Goal: Transaction & Acquisition: Purchase product/service

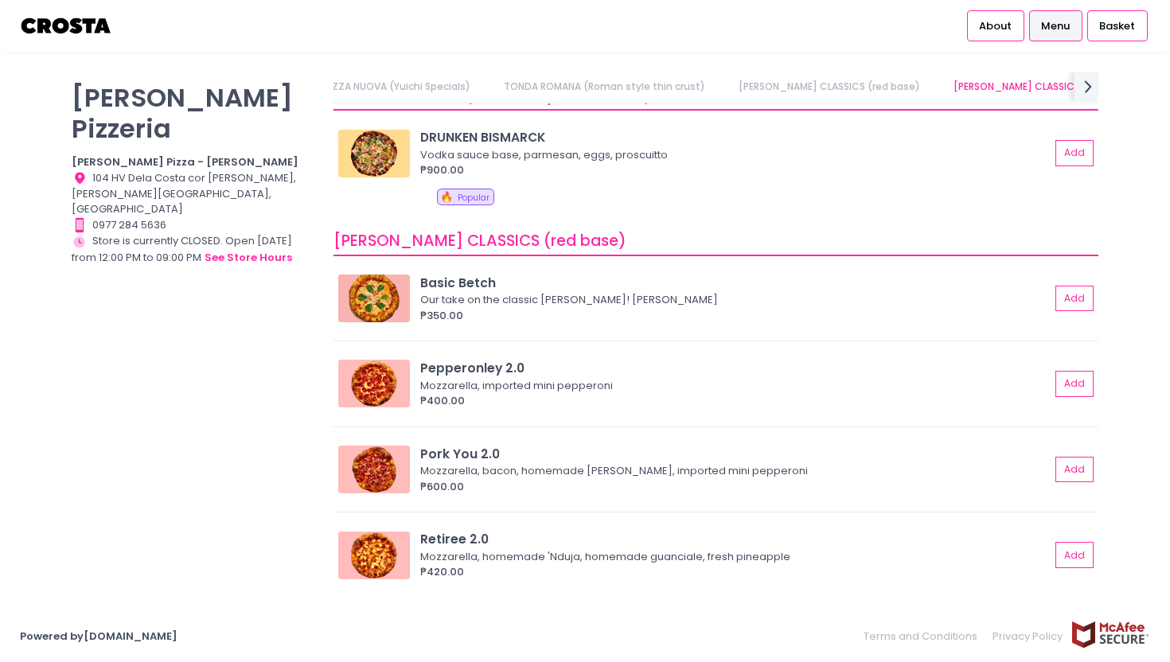
scroll to position [433, 0]
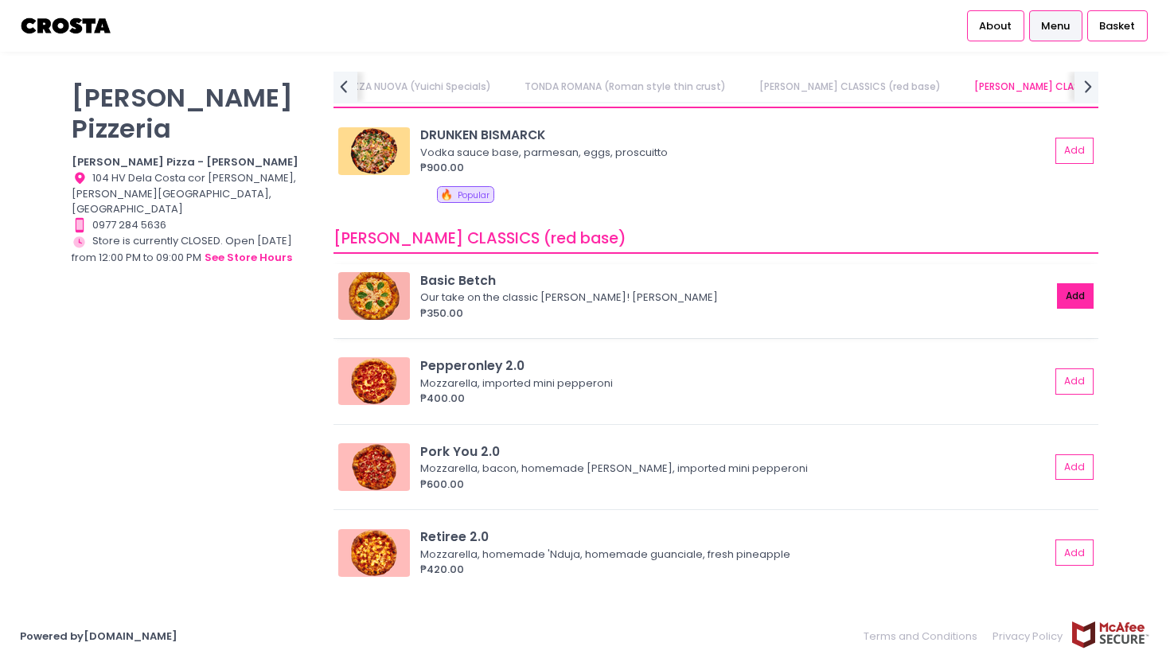
click at [1086, 298] on button "Add" at bounding box center [1075, 296] width 37 height 26
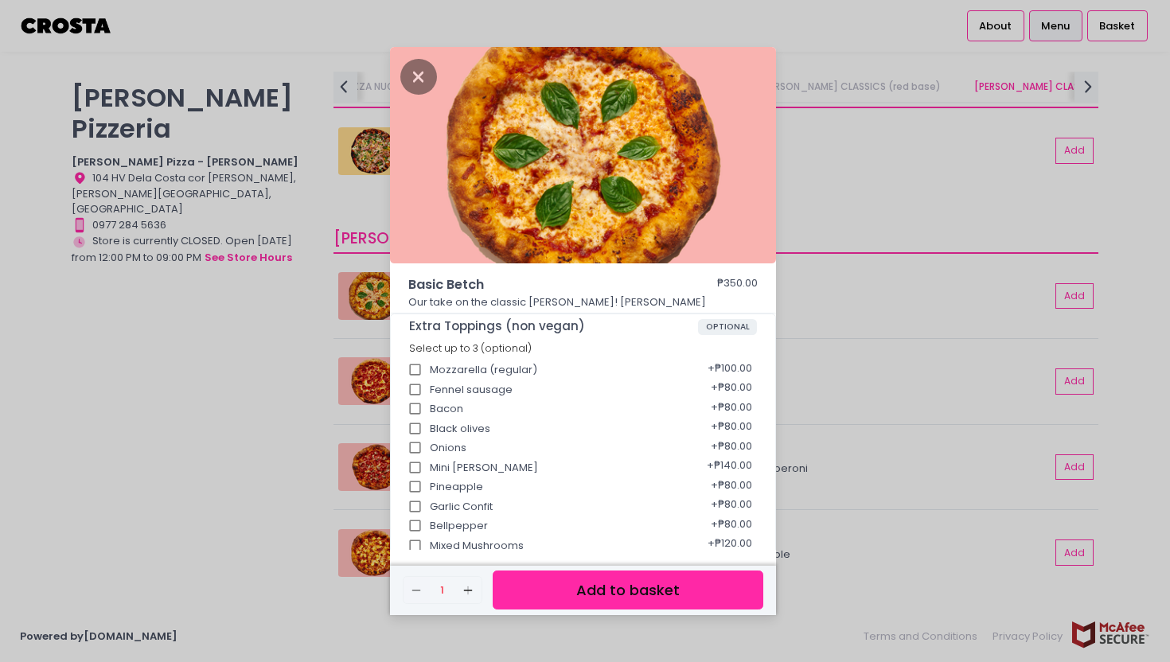
click at [580, 599] on button "Add to basket" at bounding box center [628, 590] width 271 height 39
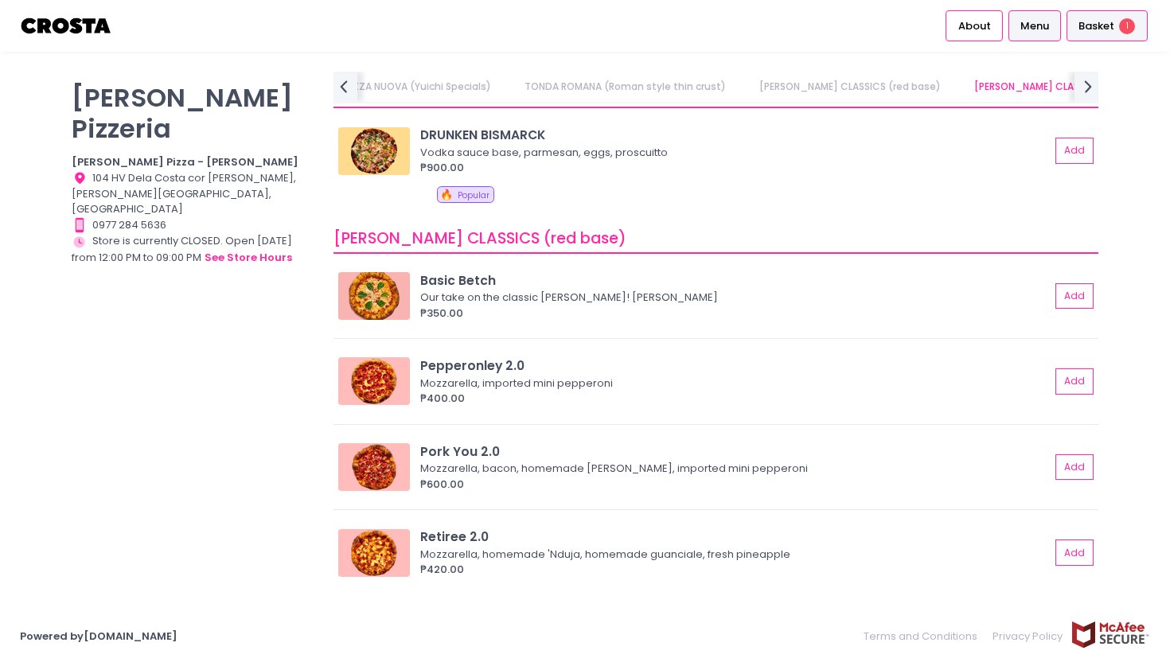
click at [1091, 29] on span "Basket" at bounding box center [1096, 26] width 36 height 16
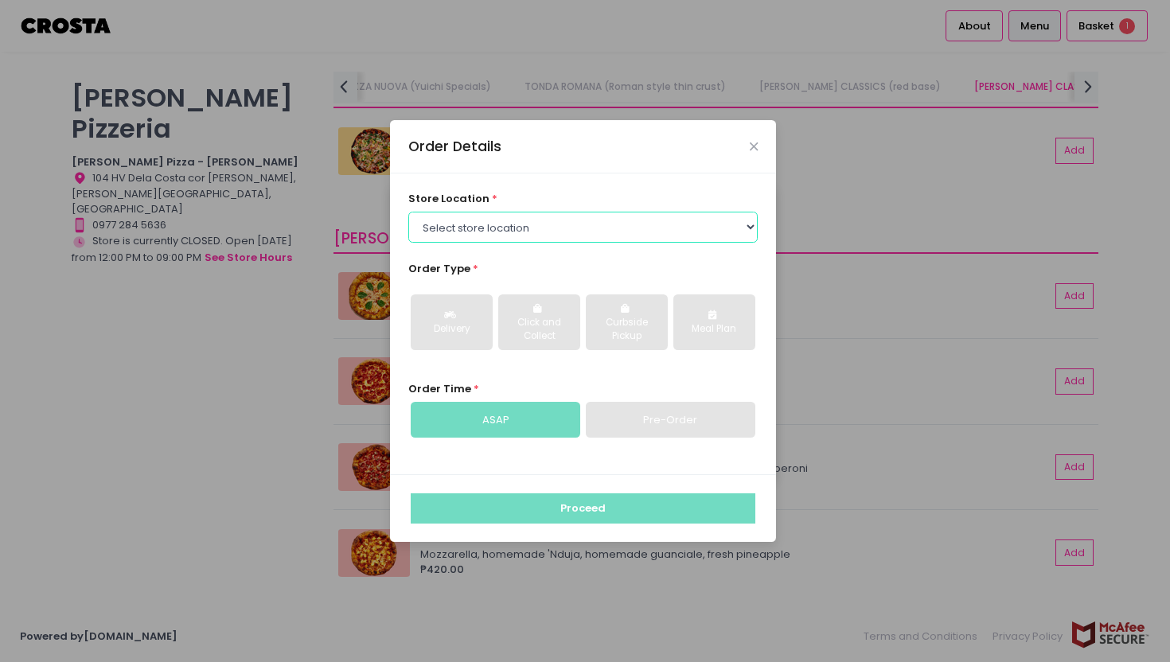
click at [524, 228] on select "Select store location Crosta Pizza - Salcedo Crosta Pizza - San Juan" at bounding box center [583, 227] width 350 height 30
select select "5fabb2e53664a8677beaeb89"
click at [408, 212] on select "Select store location Crosta Pizza - Salcedo Crosta Pizza - San Juan" at bounding box center [583, 227] width 350 height 30
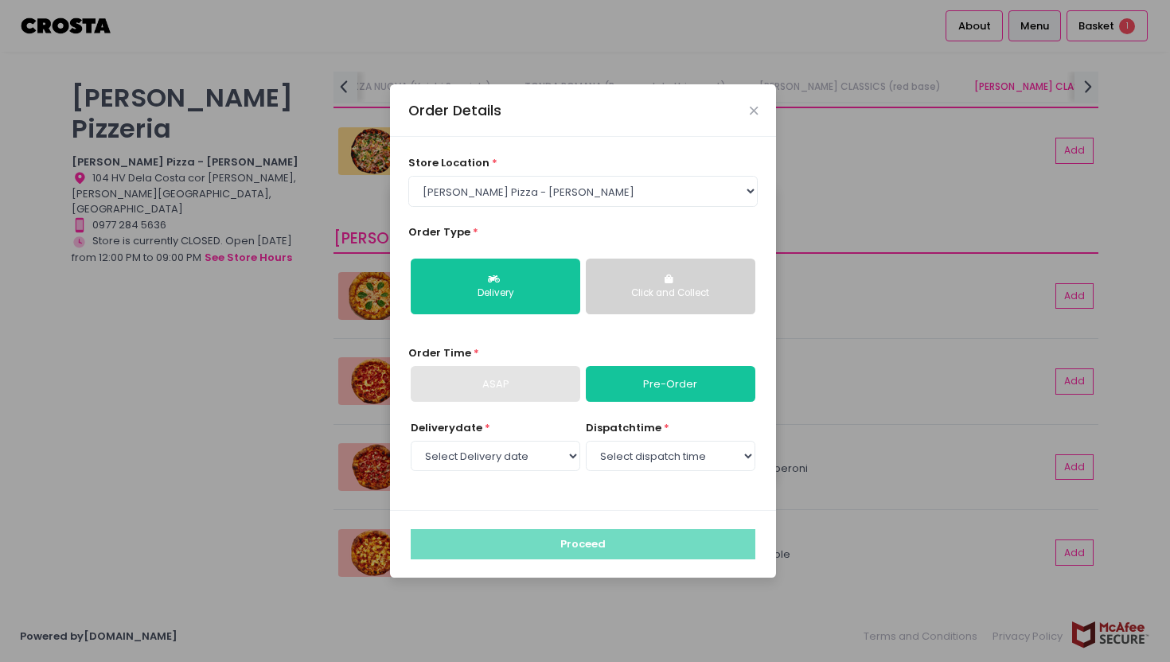
click at [630, 284] on button "Click and Collect" at bounding box center [671, 287] width 170 height 56
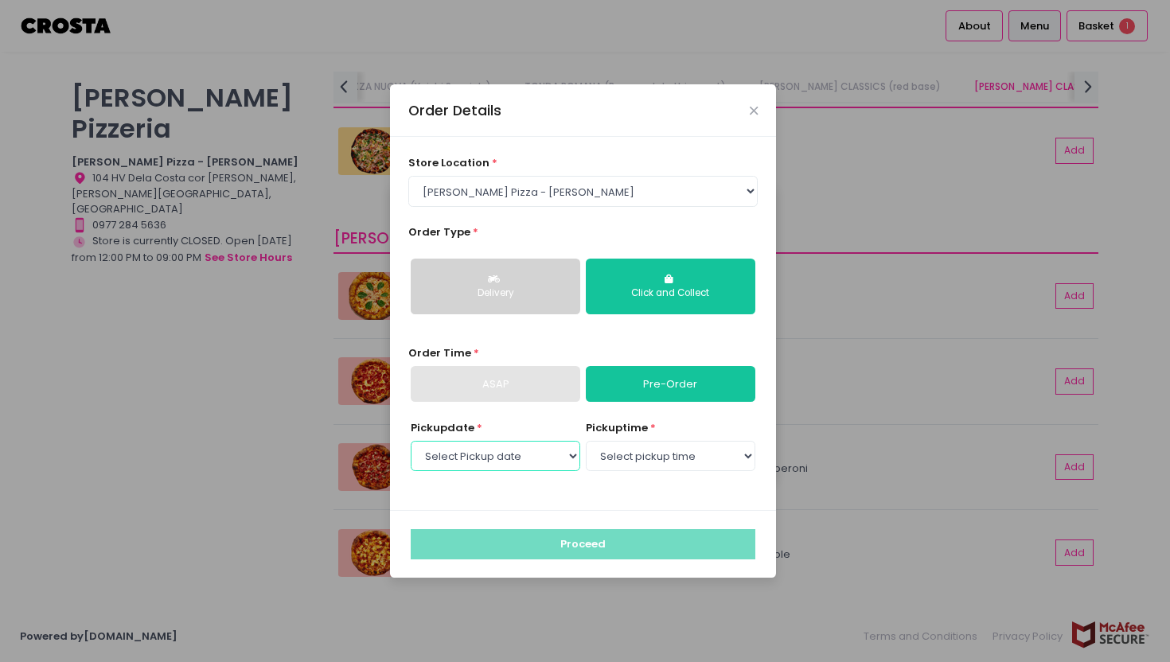
click at [555, 454] on select "Select Pickup date Wednesday, Sep 10th Thursday, Sep 11th Friday, Sep 12th Satu…" at bounding box center [496, 456] width 170 height 30
select select "2025-09-10"
click at [411, 441] on select "Select Pickup date Wednesday, Sep 10th Thursday, Sep 11th Friday, Sep 12th Satu…" at bounding box center [496, 456] width 170 height 30
click at [633, 460] on select "Select pickup time 12:00 PM - 12:30 PM 12:30 PM - 01:00 PM 01:00 PM - 01:30 PM …" at bounding box center [671, 456] width 170 height 30
select select "12:00"
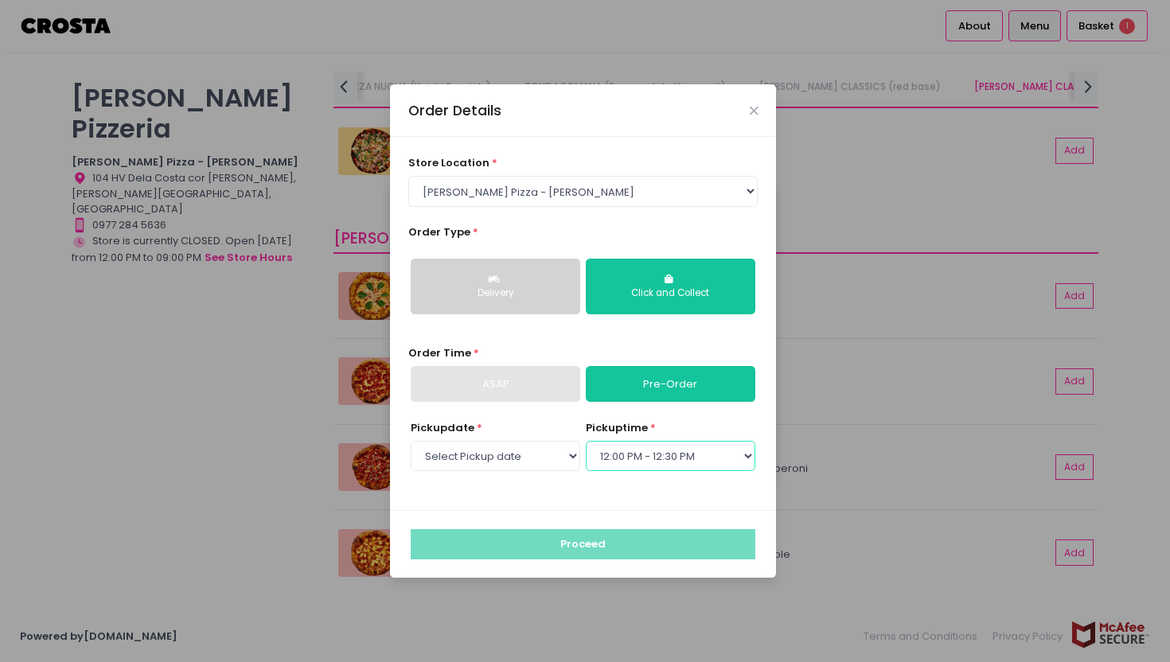
click at [586, 441] on select "Select pickup time 12:00 PM - 12:30 PM 12:30 PM - 01:00 PM 01:00 PM - 01:30 PM …" at bounding box center [671, 456] width 170 height 30
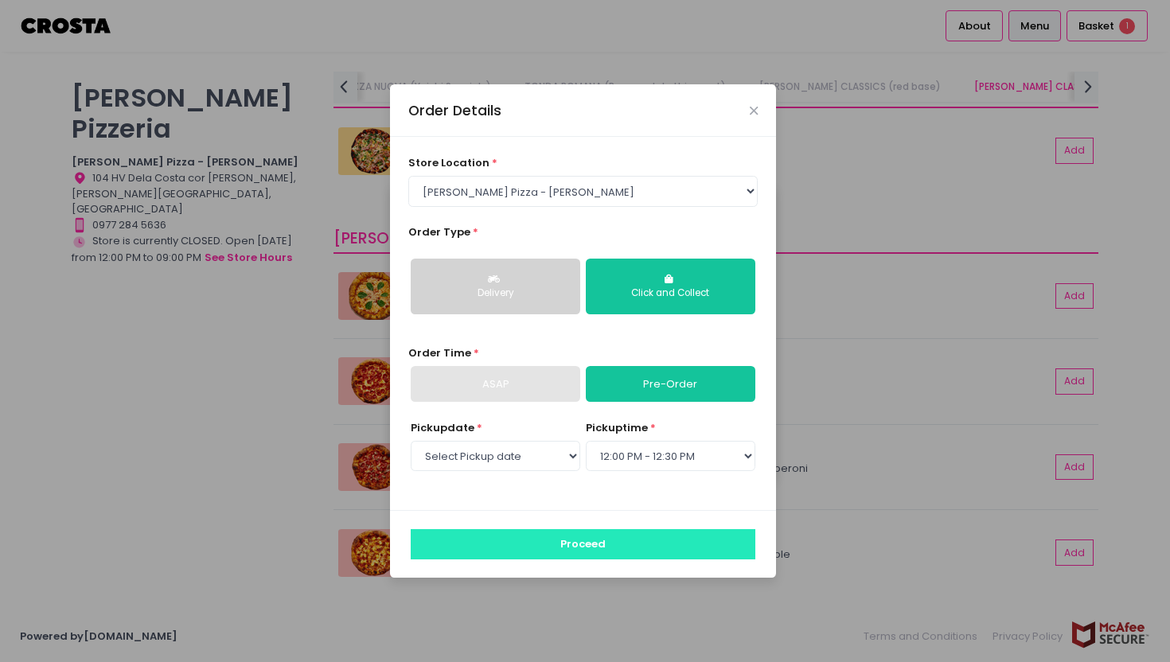
click at [642, 544] on button "Proceed" at bounding box center [583, 544] width 345 height 30
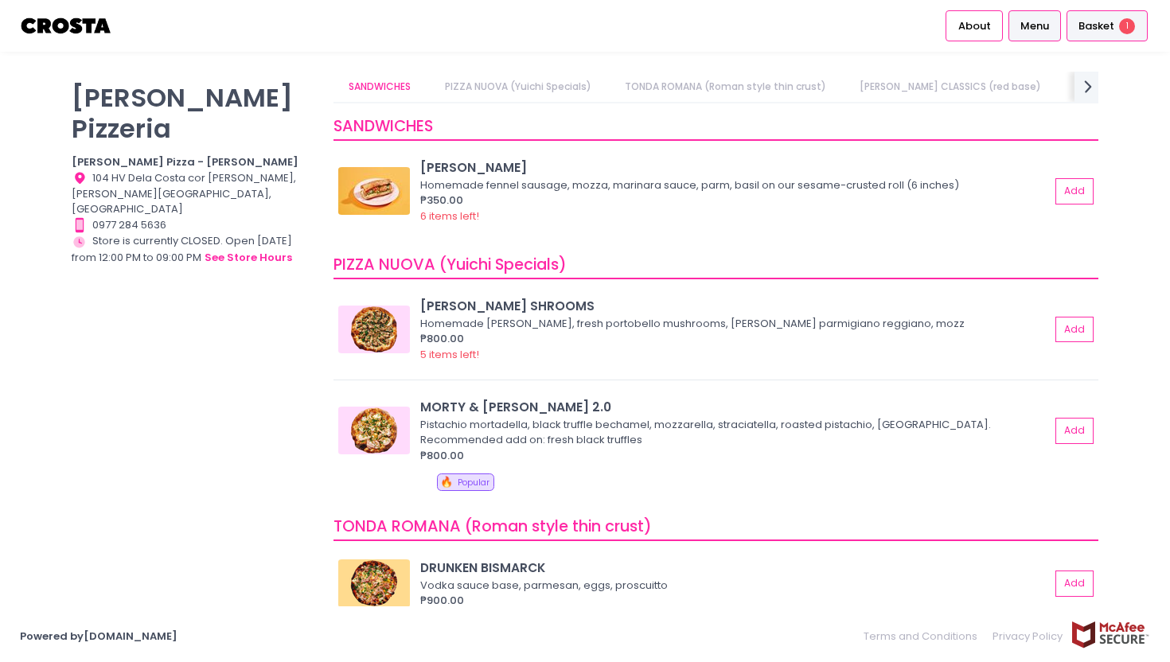
click at [1095, 25] on span "Basket" at bounding box center [1096, 26] width 36 height 16
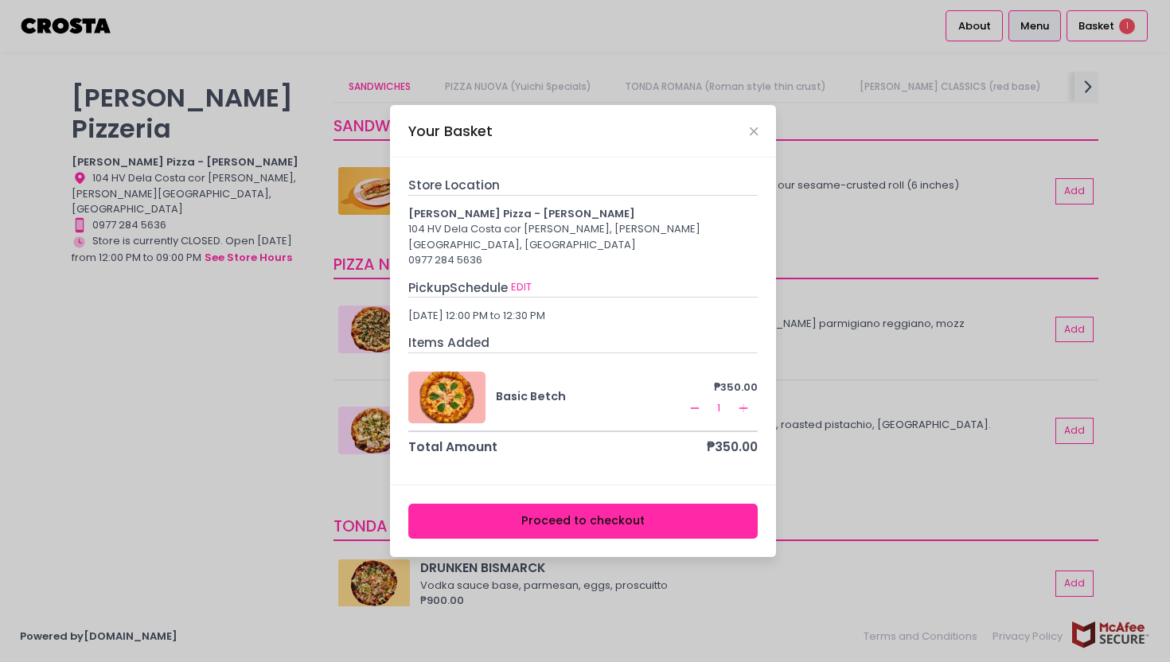
click at [589, 505] on button "Proceed to checkout" at bounding box center [583, 522] width 350 height 36
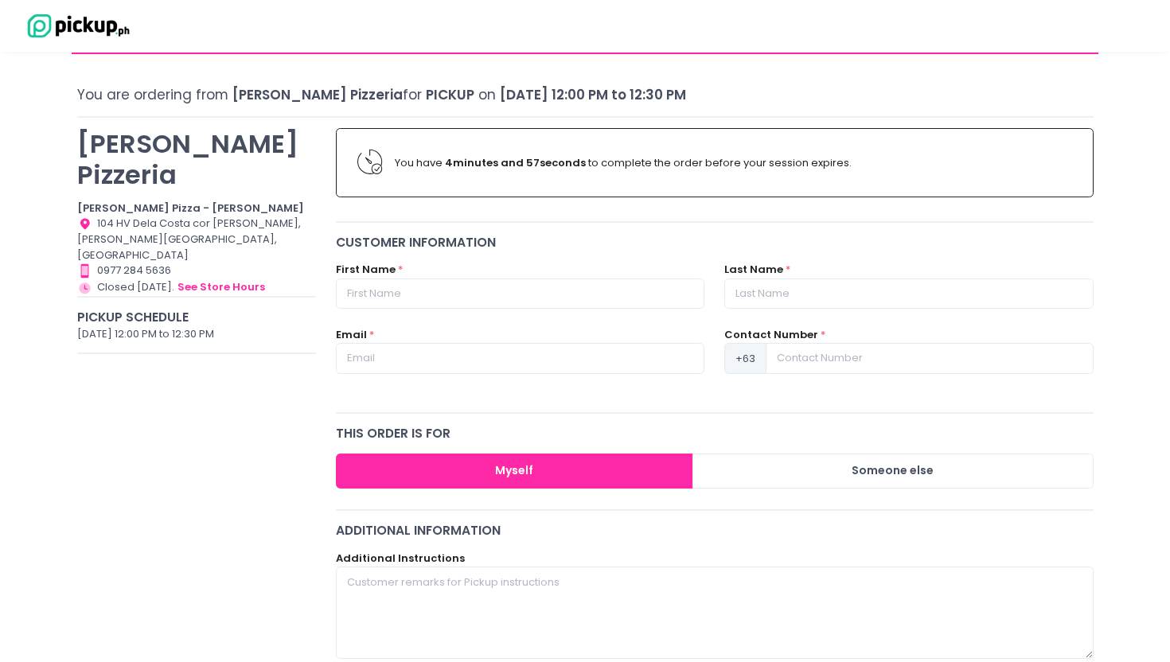
scroll to position [67, 0]
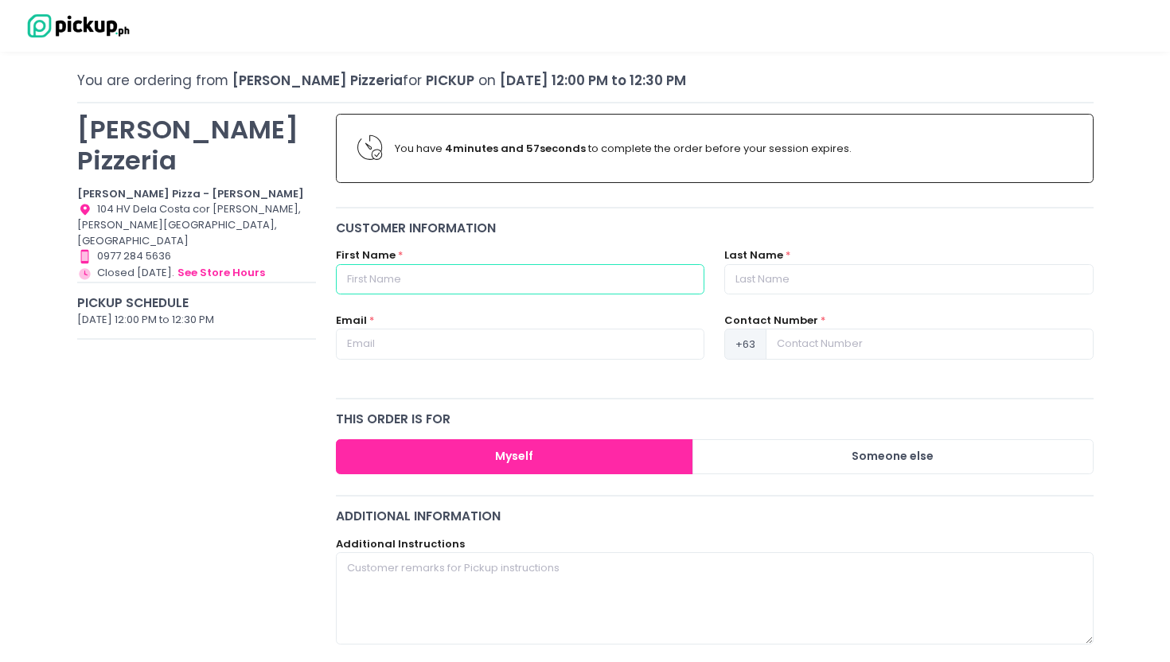
click at [571, 278] on input "text" at bounding box center [520, 279] width 368 height 30
type input "Joshua"
click at [891, 271] on input "text" at bounding box center [908, 279] width 368 height 30
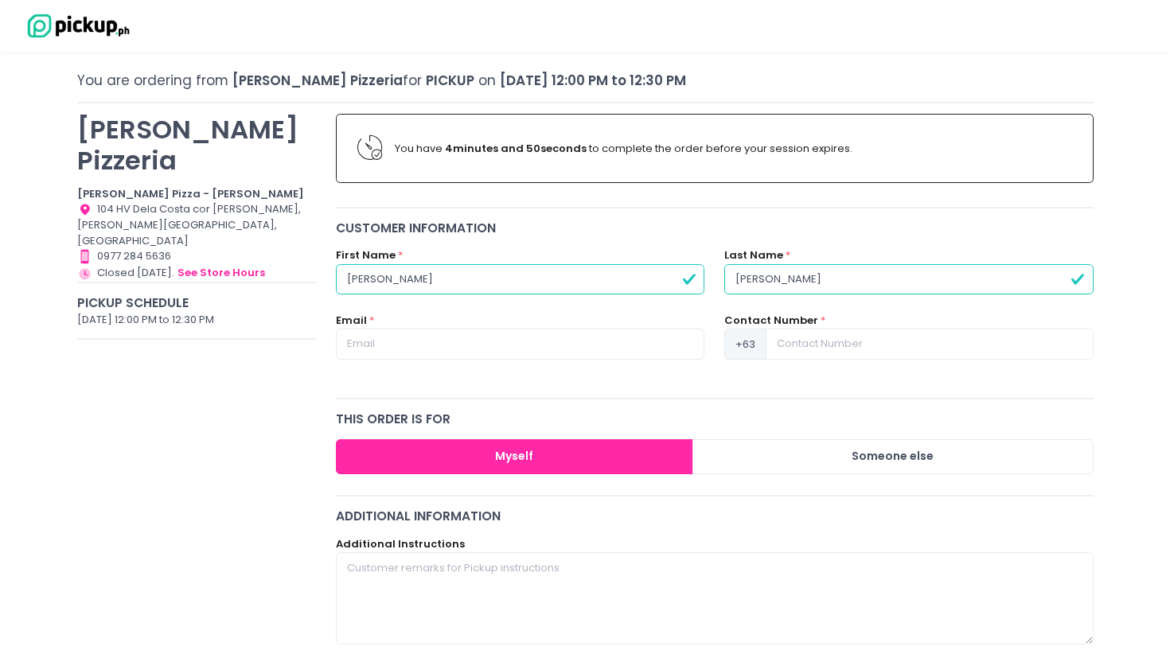
type input "Punzalan"
click at [435, 350] on input "text" at bounding box center [520, 344] width 368 height 30
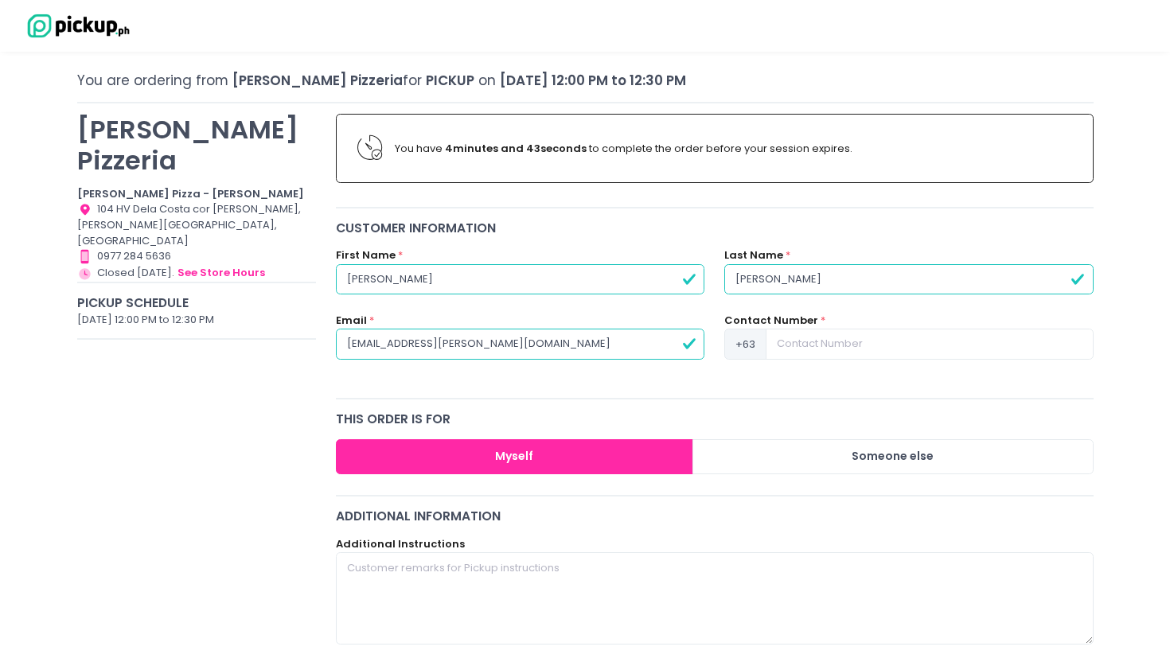
type input "joshuadaniel.punzalan@gmail.com"
click at [844, 349] on input at bounding box center [929, 344] width 327 height 30
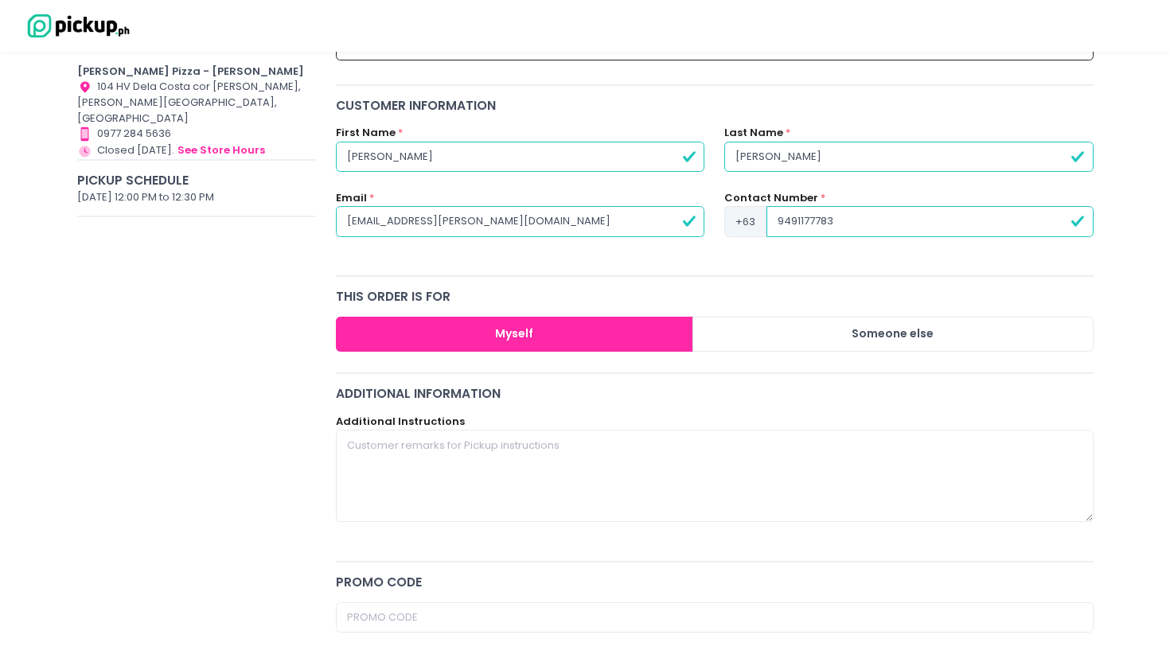
scroll to position [201, 0]
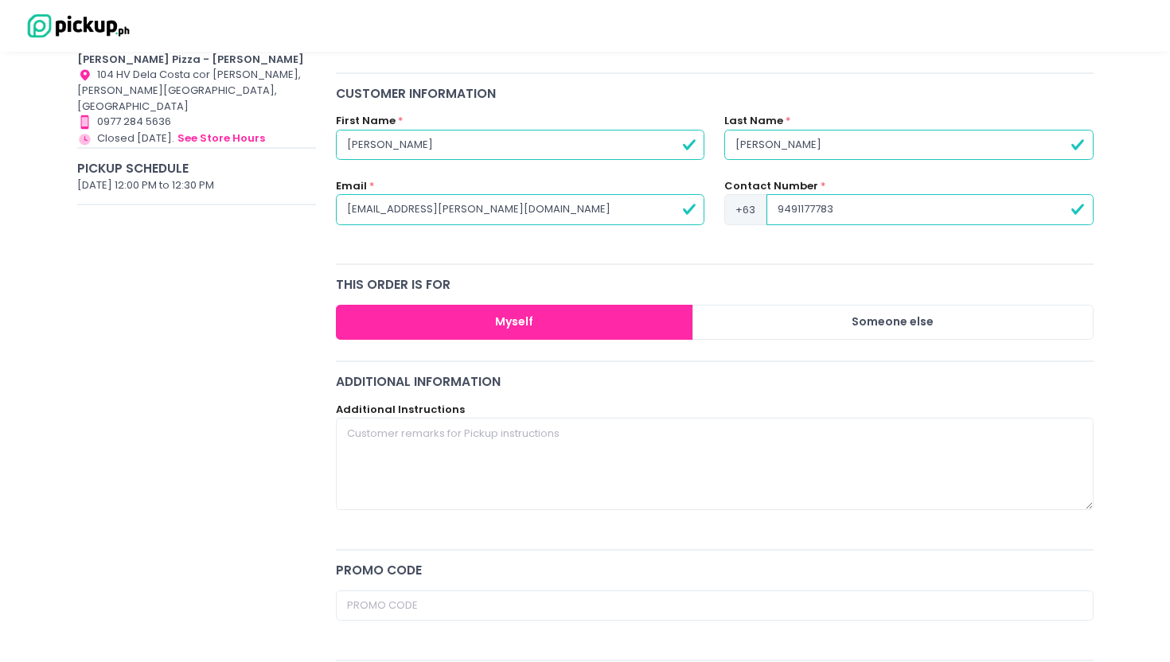
type input "9491177783"
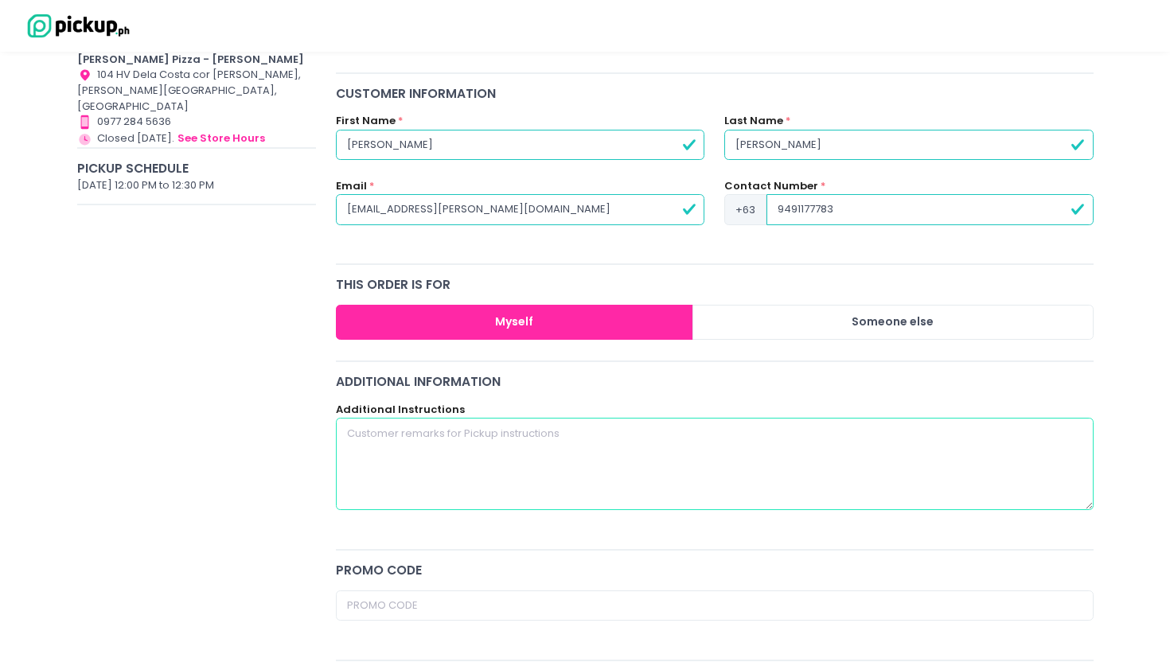
click at [594, 439] on textarea at bounding box center [715, 464] width 758 height 92
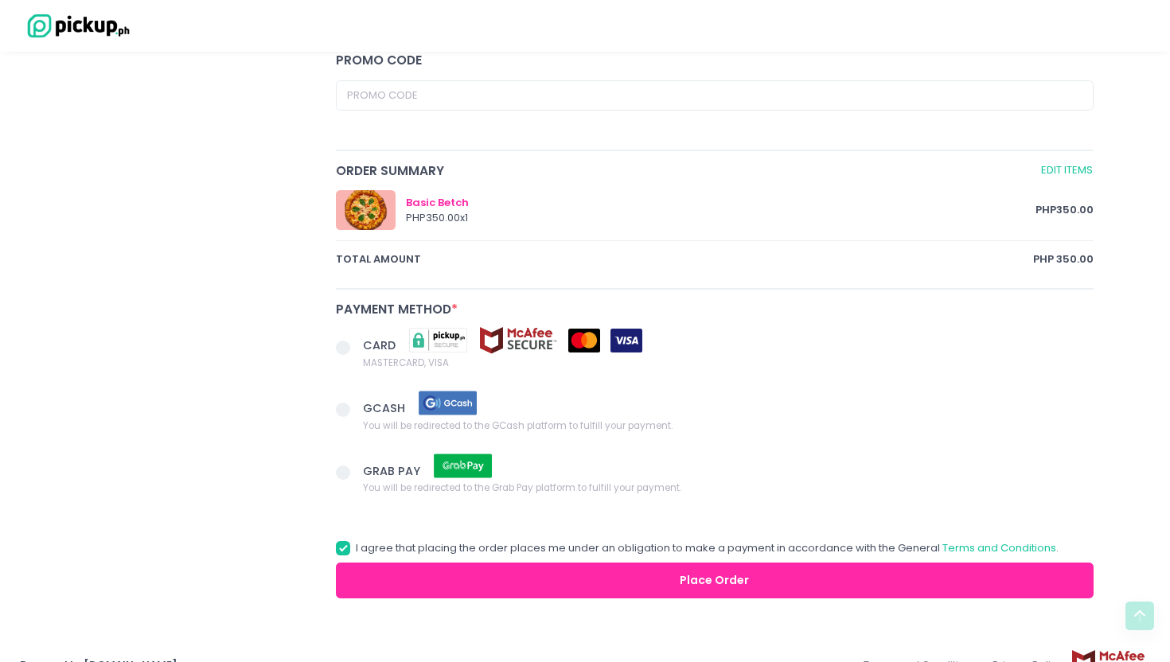
scroll to position [713, 0]
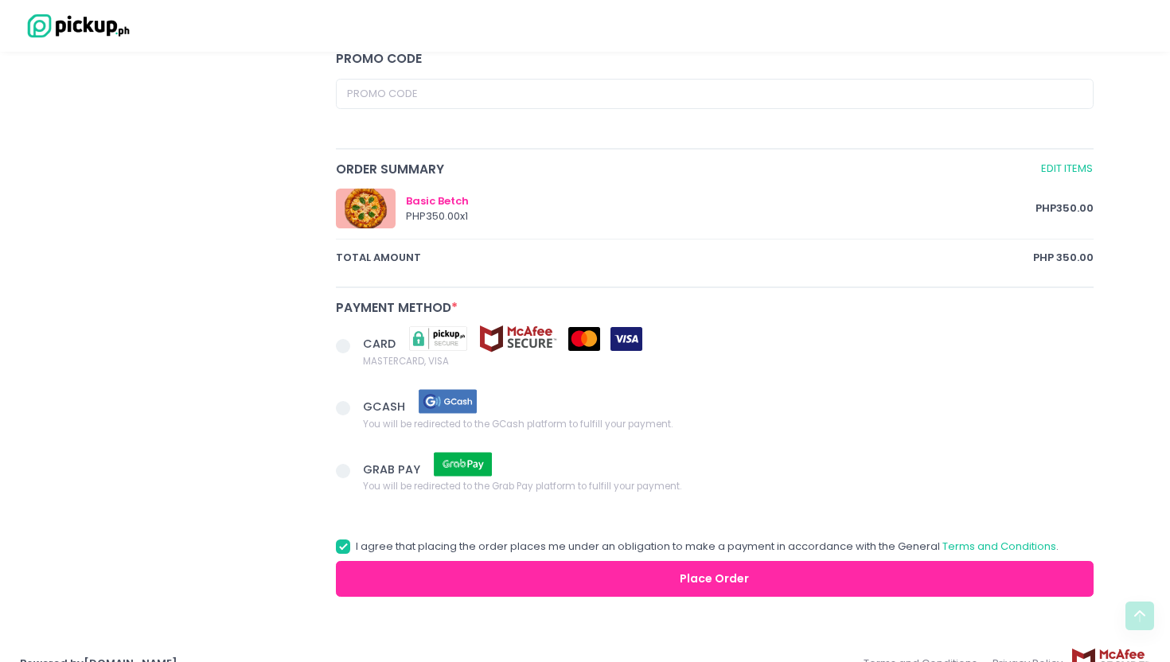
type textarea "please send a message when ready for pickup"
click at [344, 403] on span at bounding box center [343, 408] width 14 height 14
click at [356, 403] on input "GCASH You will be redirected to the GCash platform to fulfill your payment." at bounding box center [361, 405] width 10 height 10
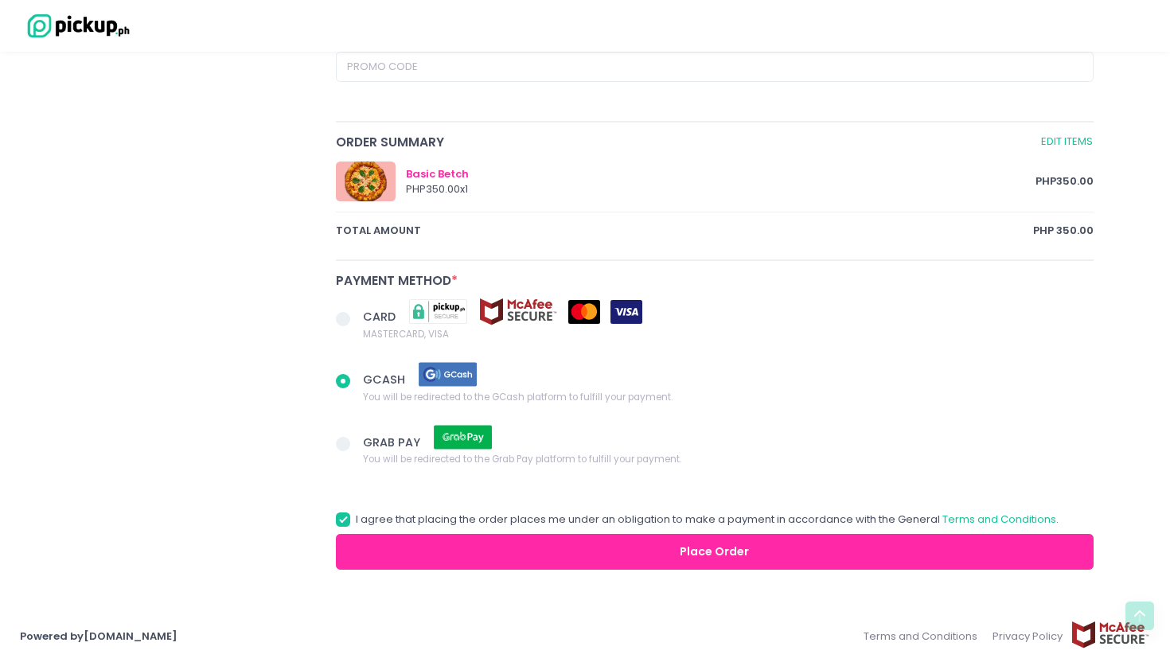
click at [633, 556] on button "Place Order" at bounding box center [715, 552] width 758 height 36
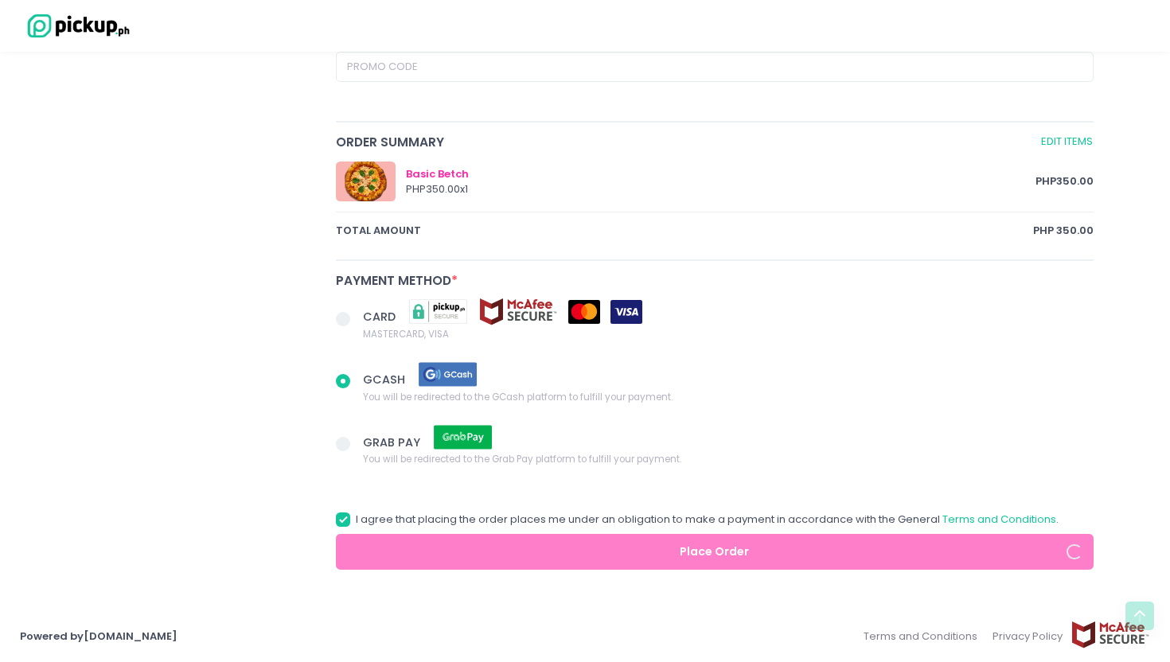
radio input "true"
